Goal: Transaction & Acquisition: Purchase product/service

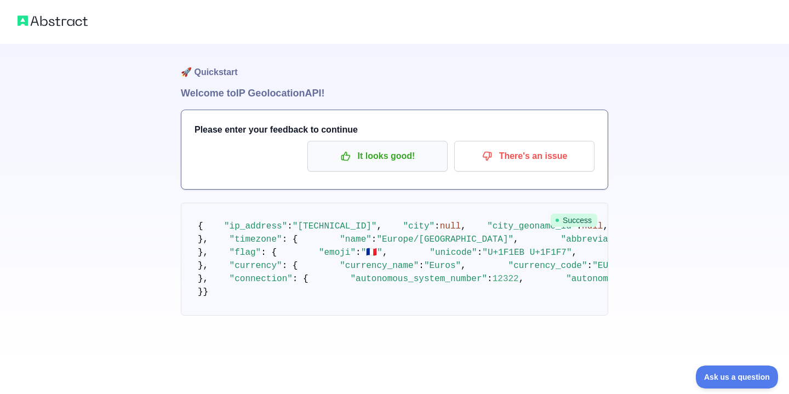
click at [395, 158] on p "It looks good!" at bounding box center [378, 156] width 124 height 19
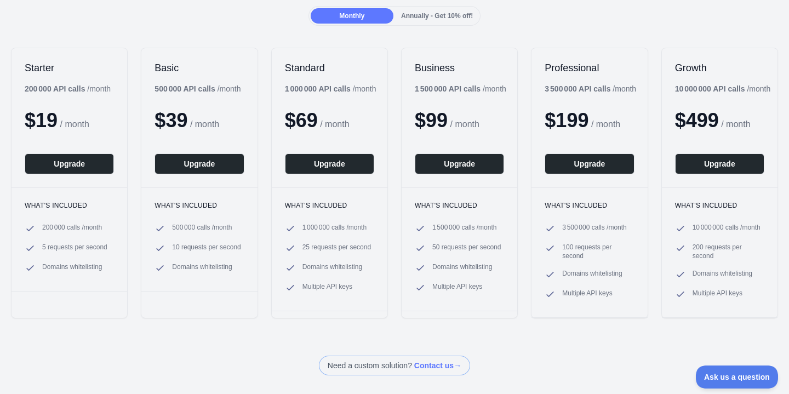
scroll to position [115, 0]
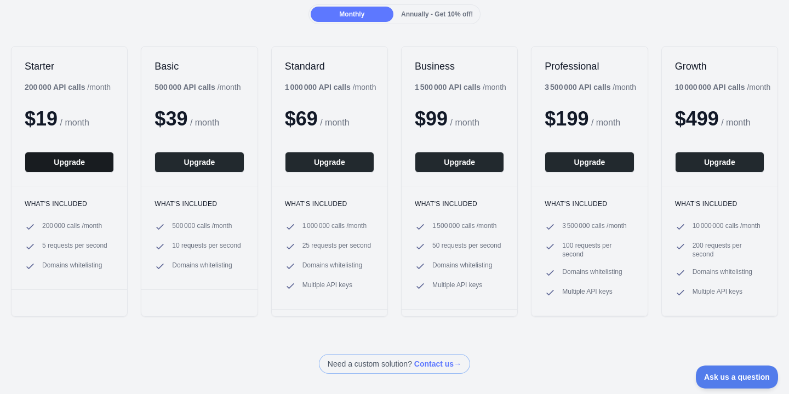
click at [74, 161] on button "Upgrade" at bounding box center [69, 162] width 89 height 21
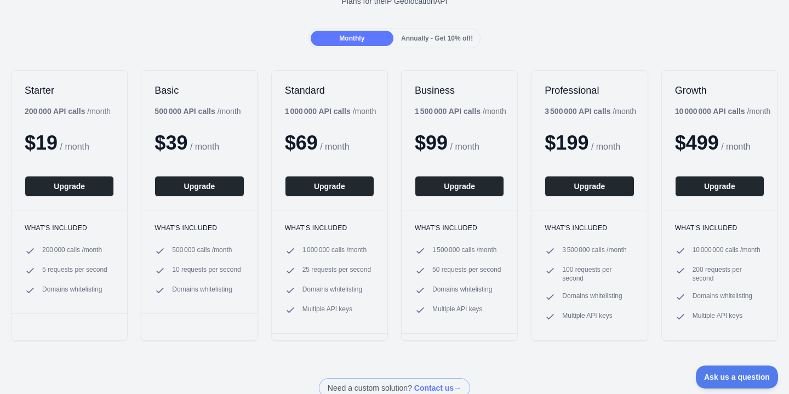
scroll to position [101, 0]
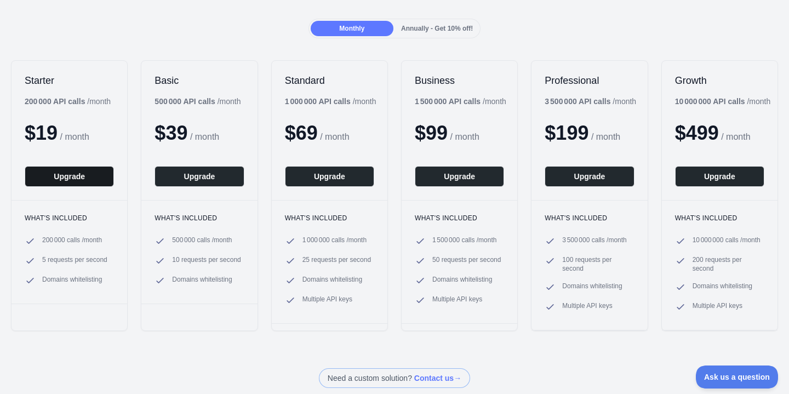
click at [70, 181] on button "Upgrade" at bounding box center [69, 176] width 89 height 21
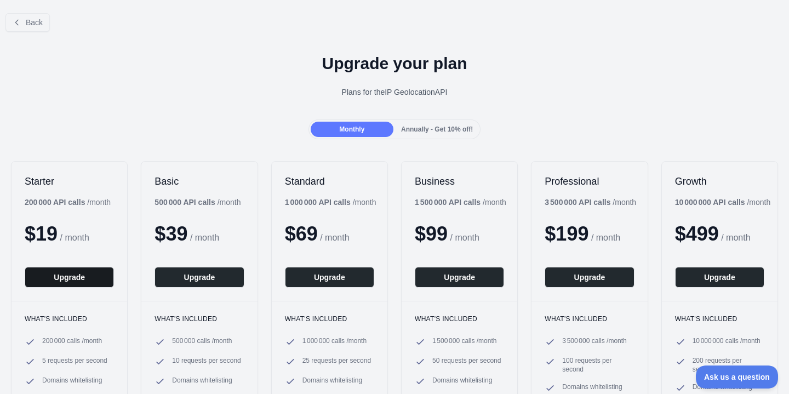
click at [79, 282] on button "Upgrade" at bounding box center [69, 277] width 89 height 21
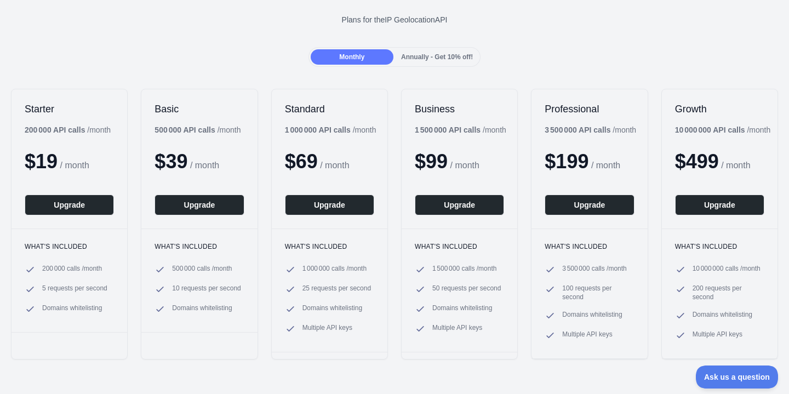
scroll to position [76, 0]
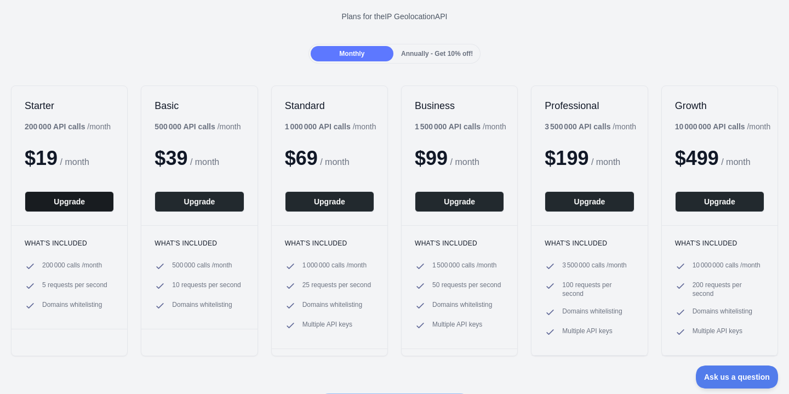
click at [77, 201] on button "Upgrade" at bounding box center [69, 201] width 89 height 21
click at [76, 202] on button "Upgrade" at bounding box center [69, 201] width 89 height 21
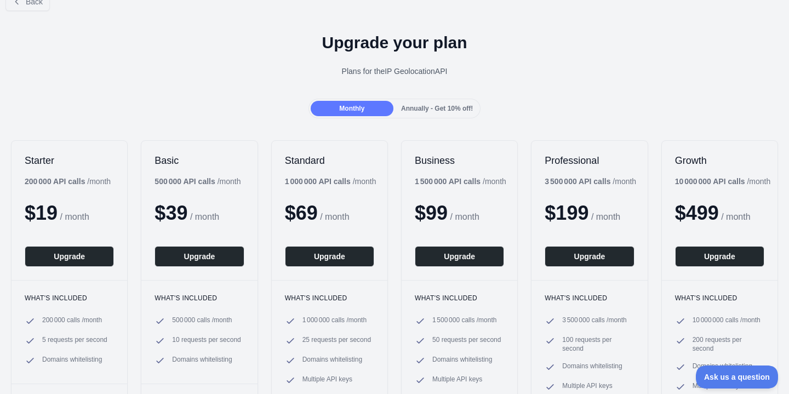
scroll to position [27, 0]
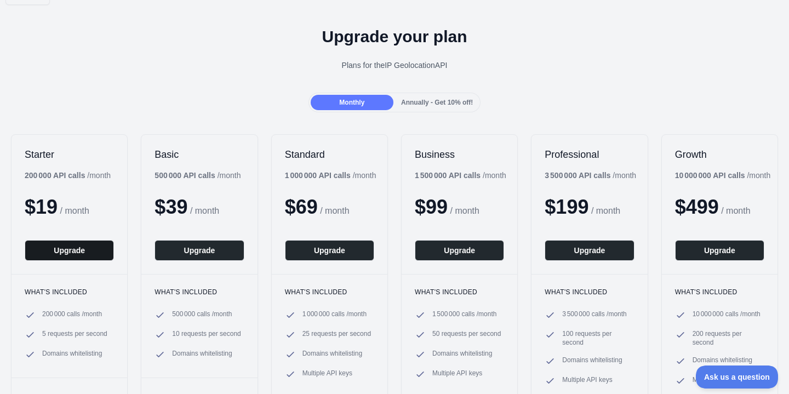
click at [90, 254] on button "Upgrade" at bounding box center [69, 250] width 89 height 21
